Goal: Information Seeking & Learning: Find contact information

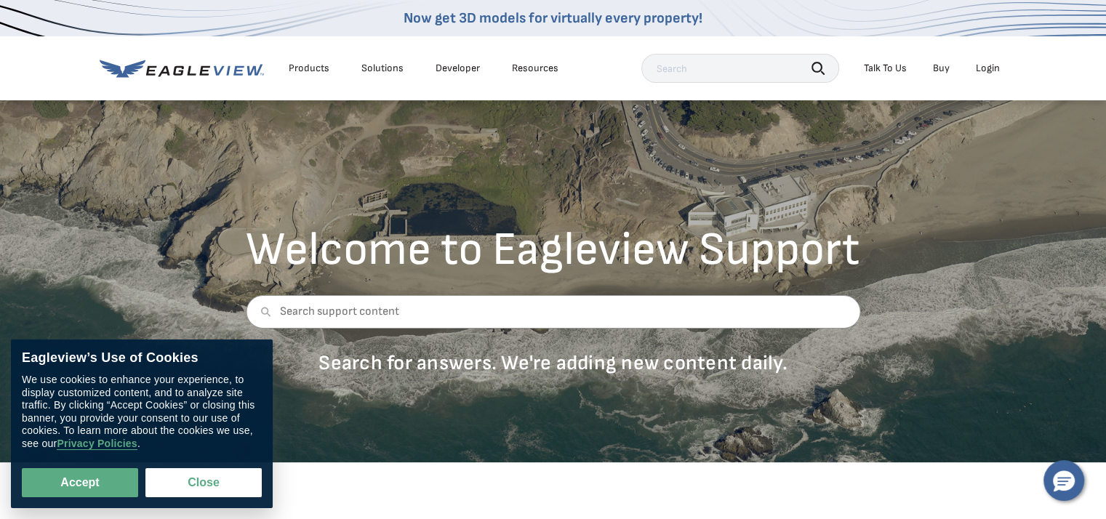
click at [991, 73] on div "Login" at bounding box center [988, 68] width 24 height 13
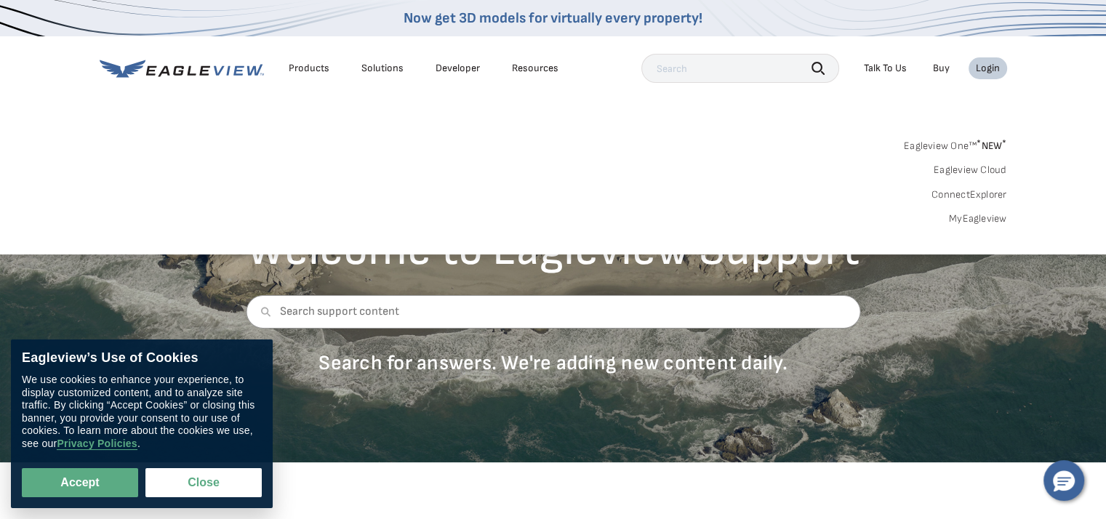
click at [981, 221] on link "MyEagleview" at bounding box center [978, 218] width 58 height 13
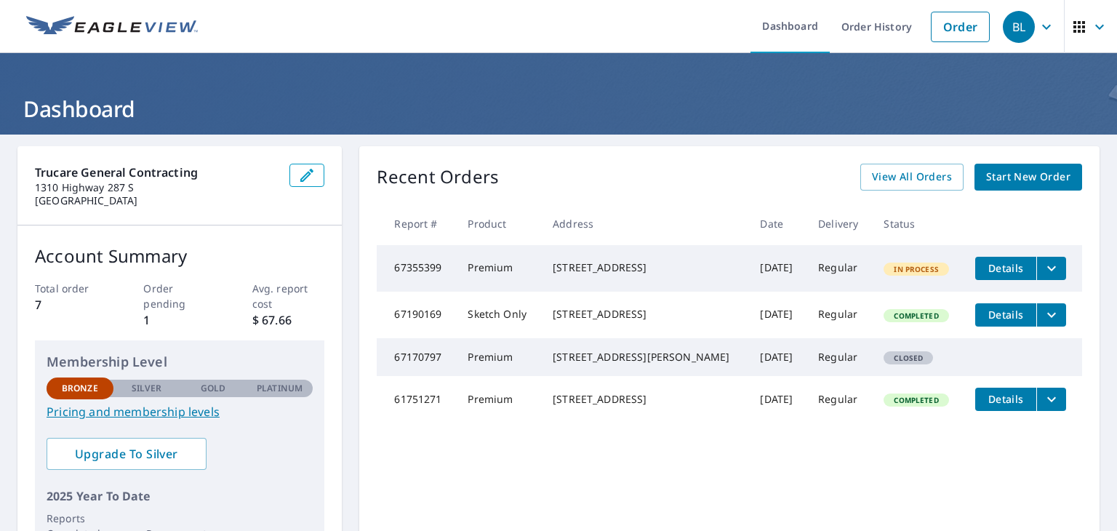
click at [1005, 268] on span "Details" at bounding box center [1006, 268] width 44 height 14
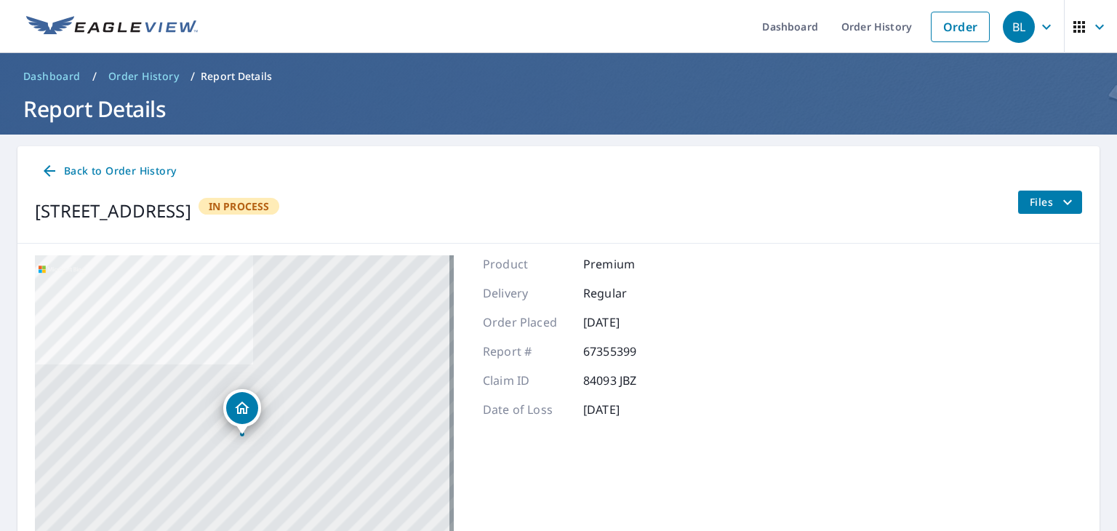
click at [47, 166] on icon at bounding box center [49, 170] width 17 height 17
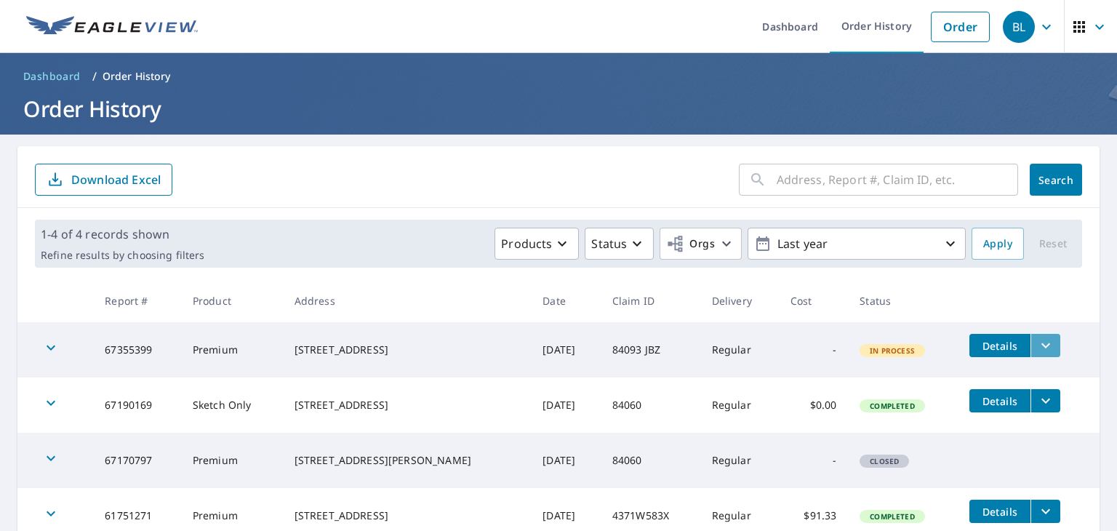
click at [1041, 346] on icon "filesDropdownBtn-67355399" at bounding box center [1045, 345] width 9 height 5
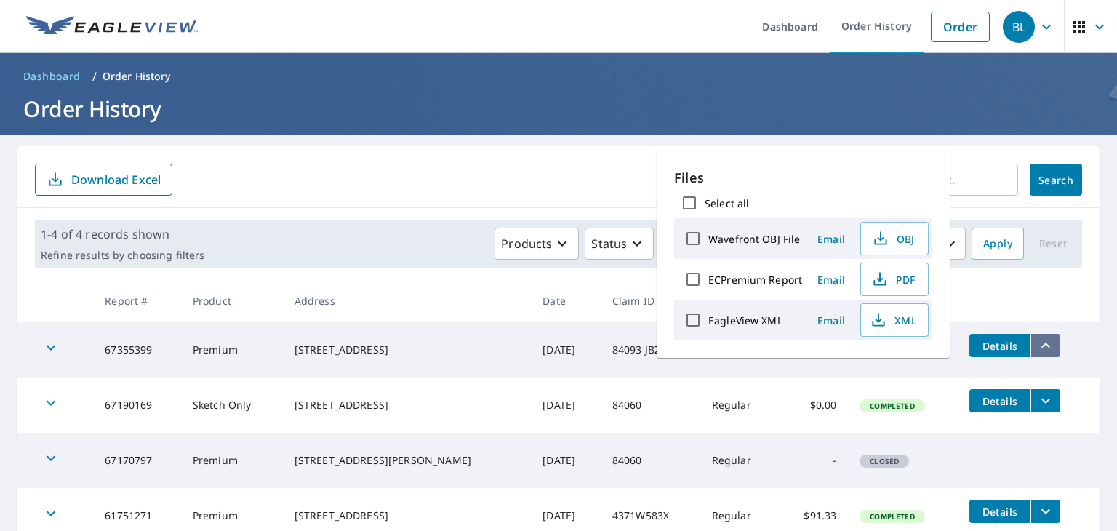
click at [1041, 346] on icon "filesDropdownBtn-67355399" at bounding box center [1045, 344] width 9 height 5
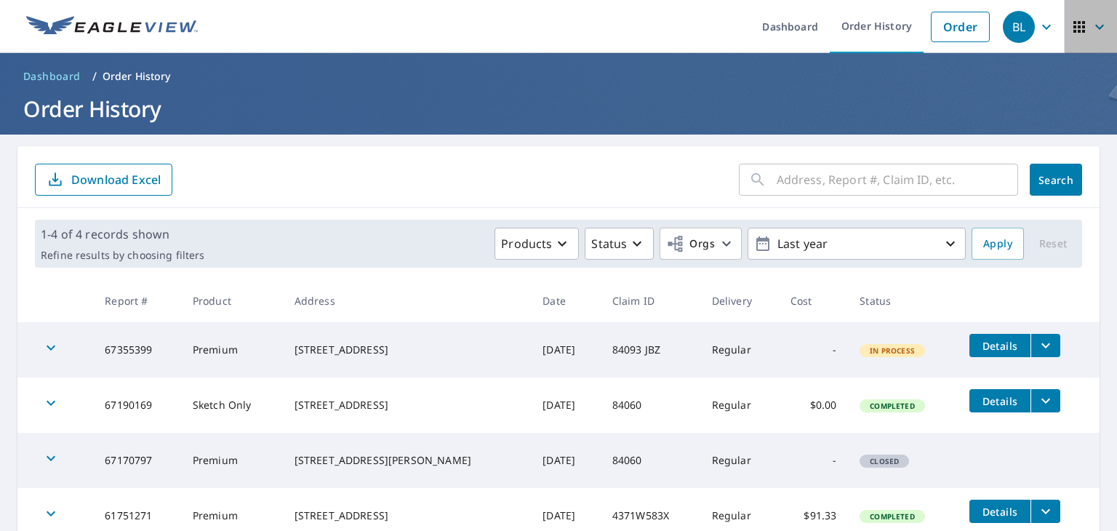
click at [1078, 32] on span "button" at bounding box center [1090, 26] width 41 height 35
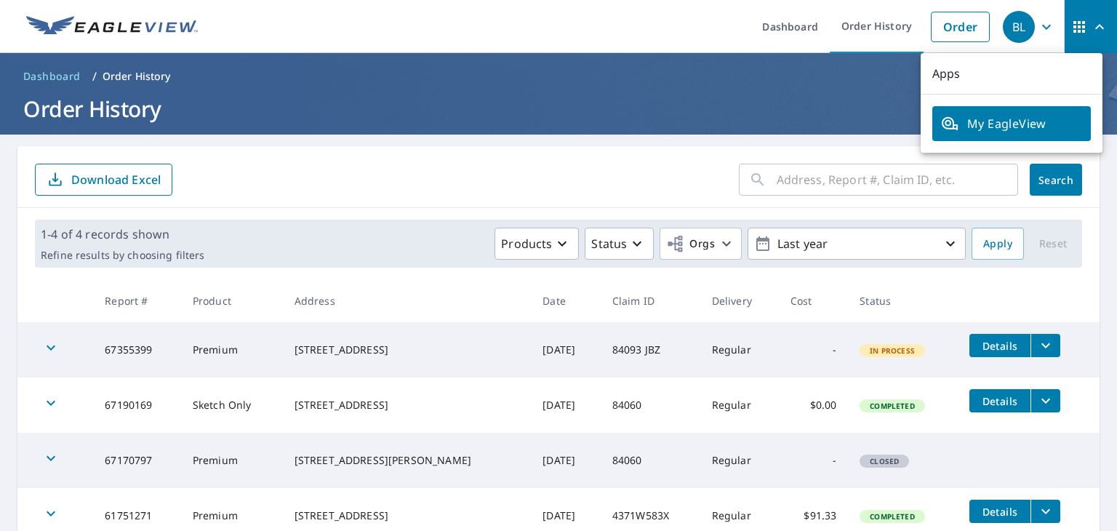
click at [1037, 29] on icon "button" at bounding box center [1045, 26] width 17 height 17
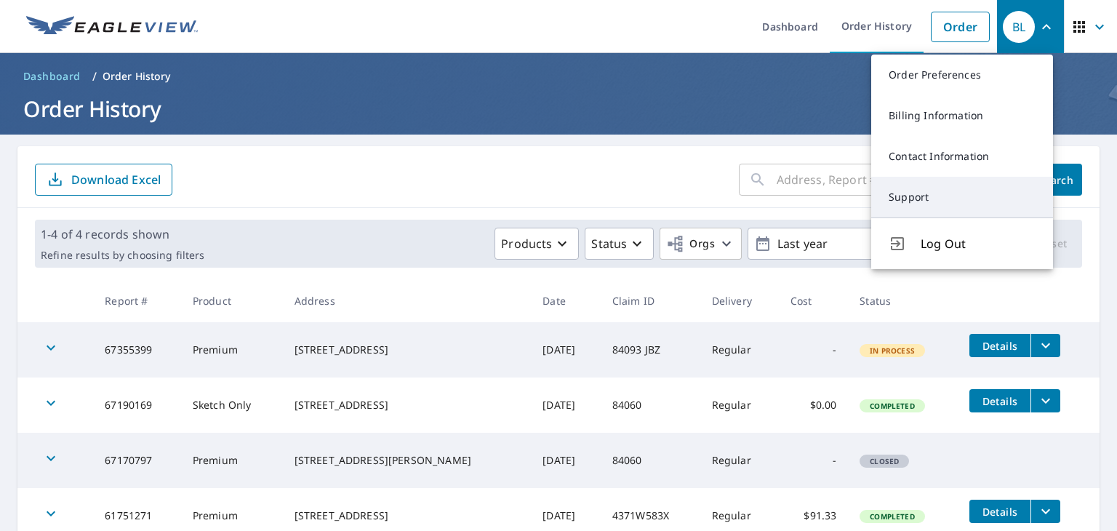
click at [913, 206] on link "Support" at bounding box center [962, 197] width 182 height 41
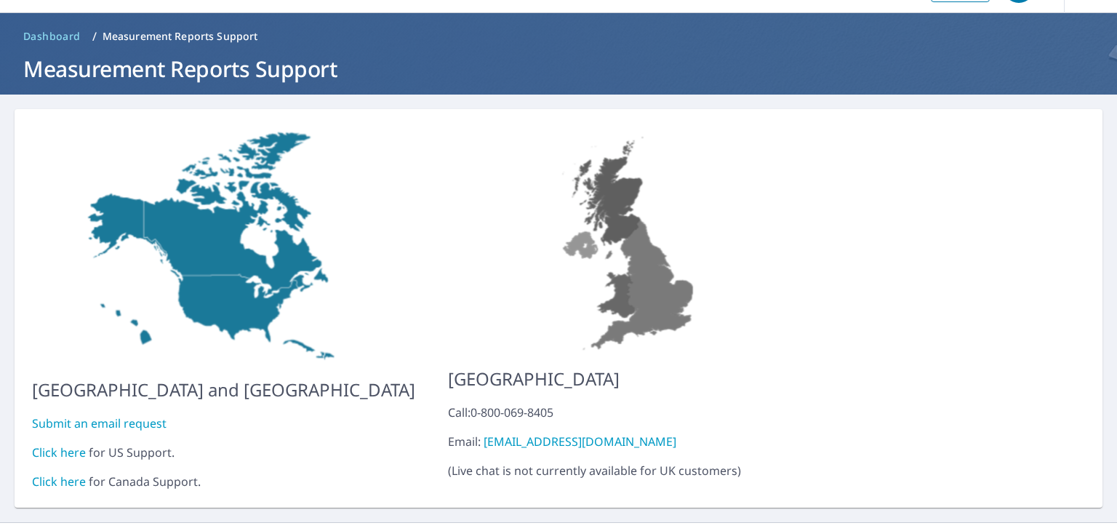
scroll to position [57, 0]
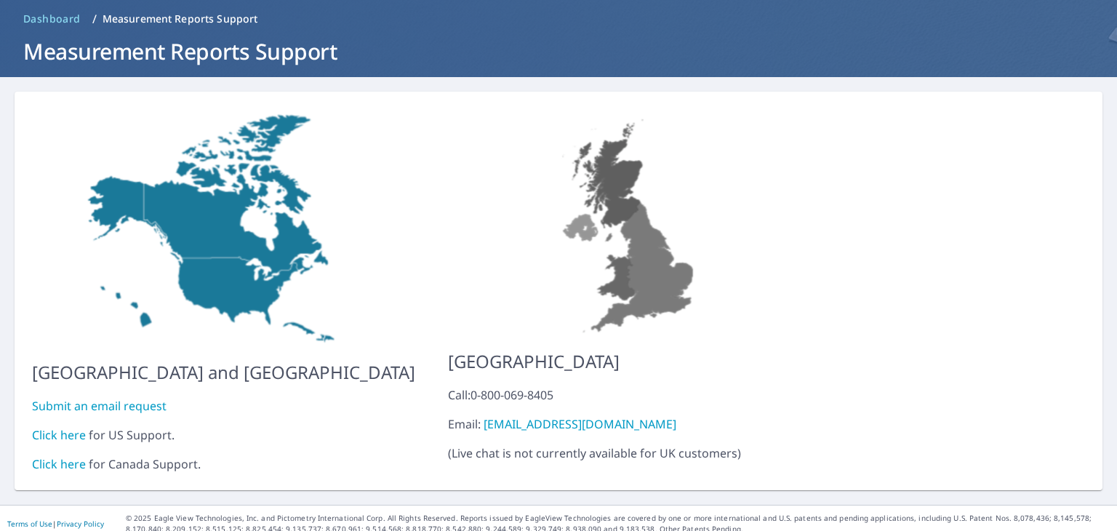
click at [63, 427] on link "Click here" at bounding box center [59, 435] width 54 height 16
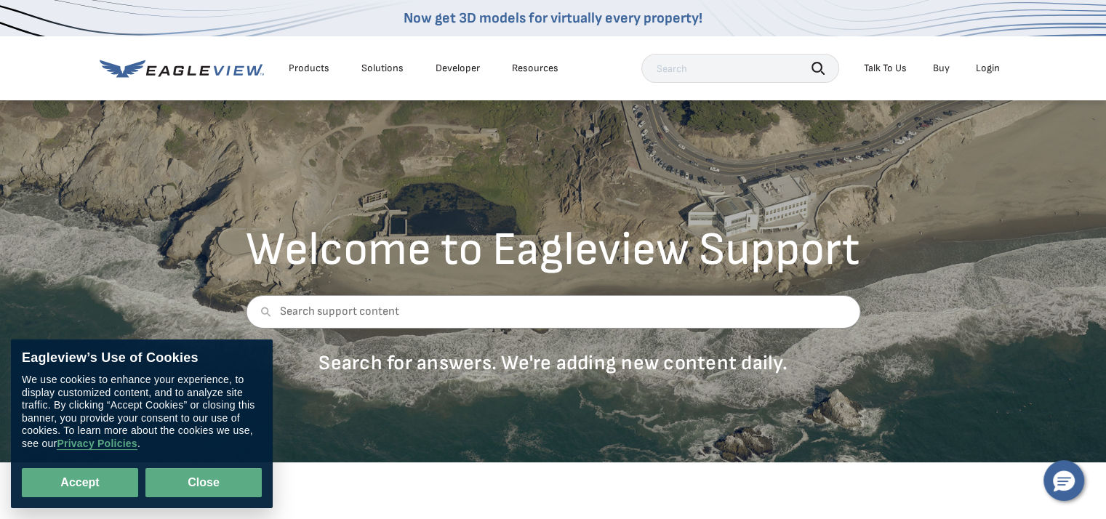
click at [212, 484] on button "Close" at bounding box center [203, 482] width 116 height 29
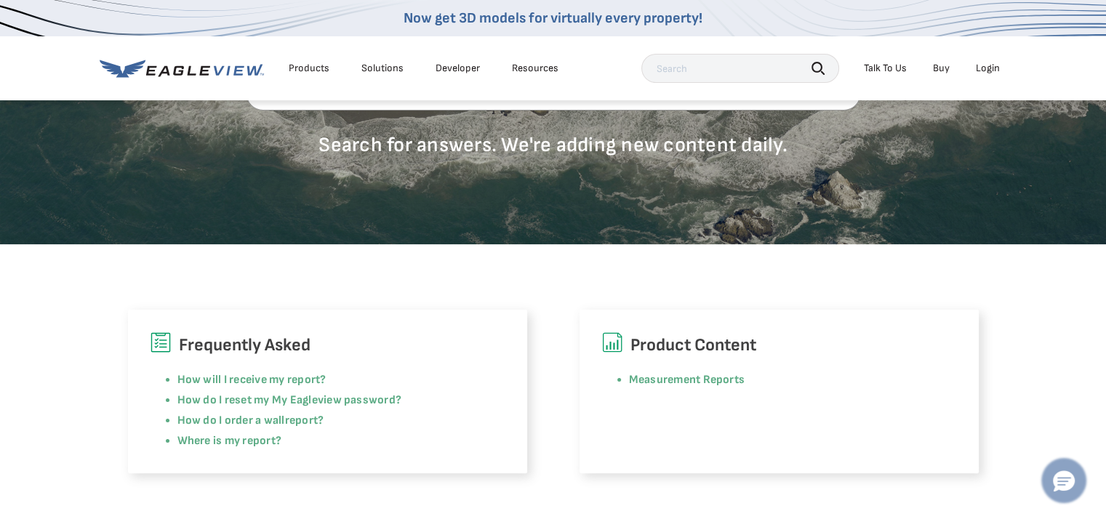
click at [1057, 483] on icon "Hello, have a question? Let’s chat." at bounding box center [1064, 481] width 22 height 21
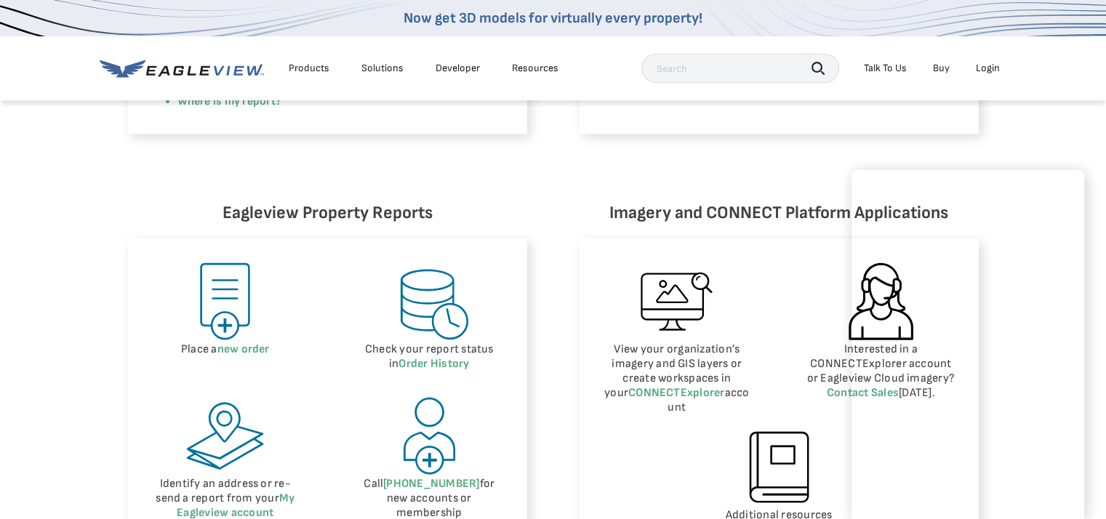
scroll to position [582, 0]
